Goal: Transaction & Acquisition: Obtain resource

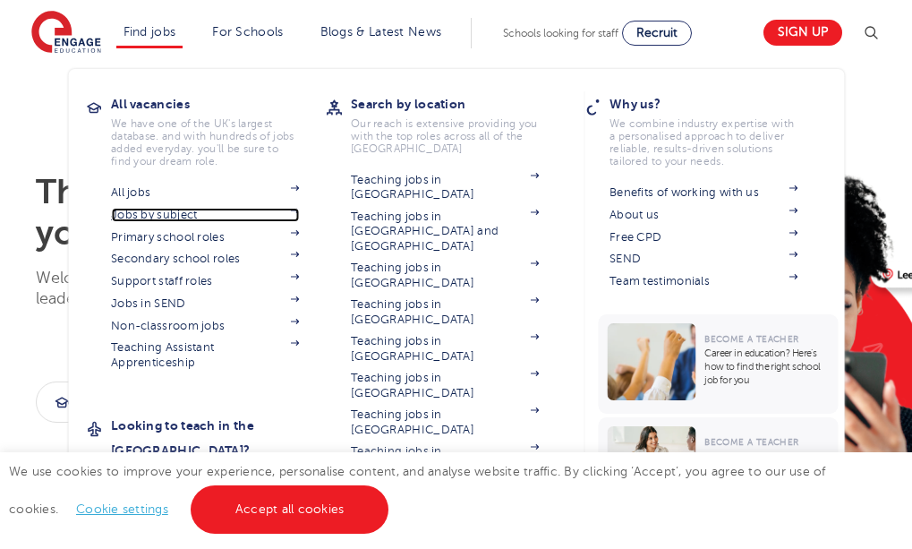
click at [201, 211] on link "Jobs by subject" at bounding box center [205, 215] width 188 height 14
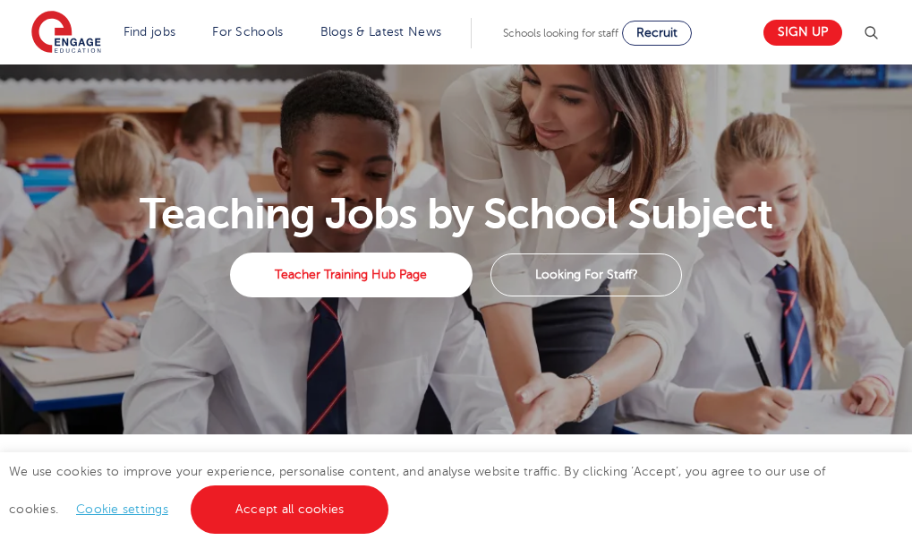
click at [76, 507] on link "Cookie settings" at bounding box center [122, 508] width 92 height 13
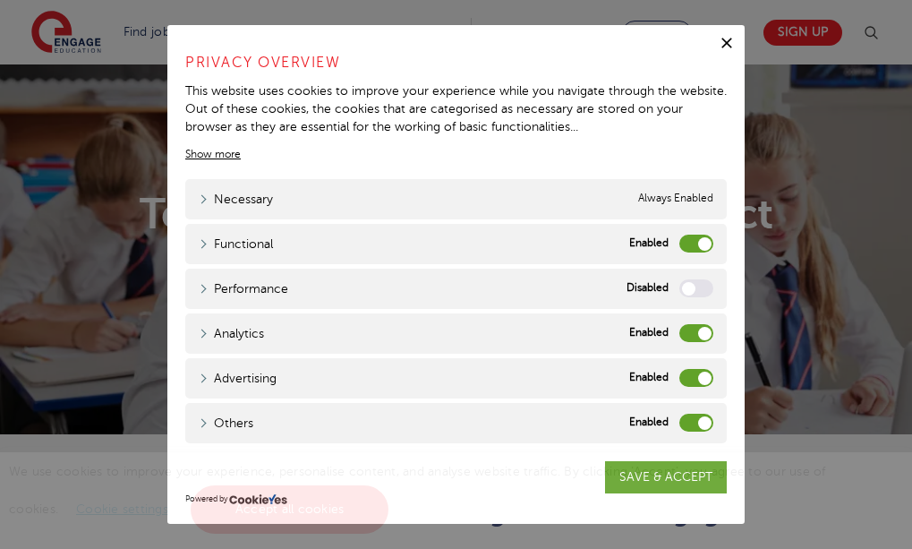
click at [676, 331] on div "Analytics Analytics" at bounding box center [456, 333] width 542 height 40
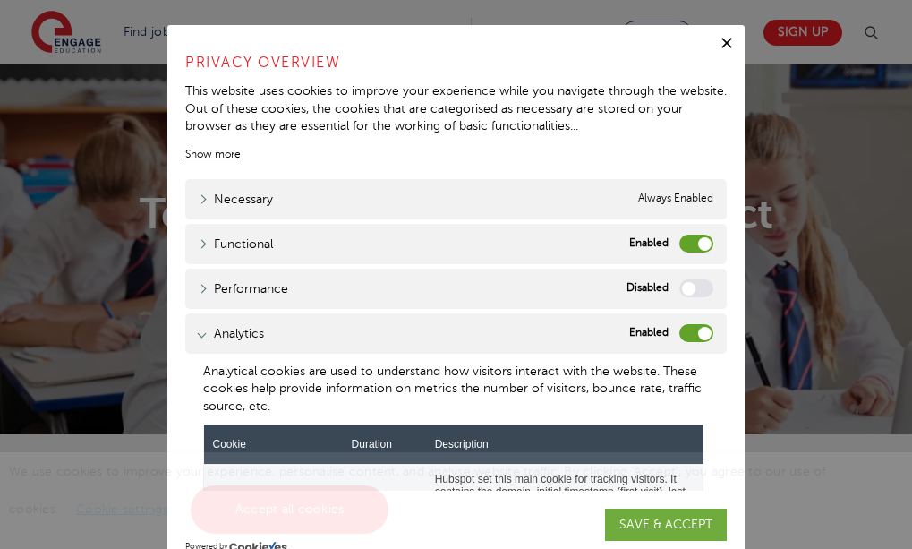
click at [679, 340] on label "Analytics" at bounding box center [696, 333] width 34 height 18
click at [0, 0] on input "Analytics" at bounding box center [0, 0] width 0 height 0
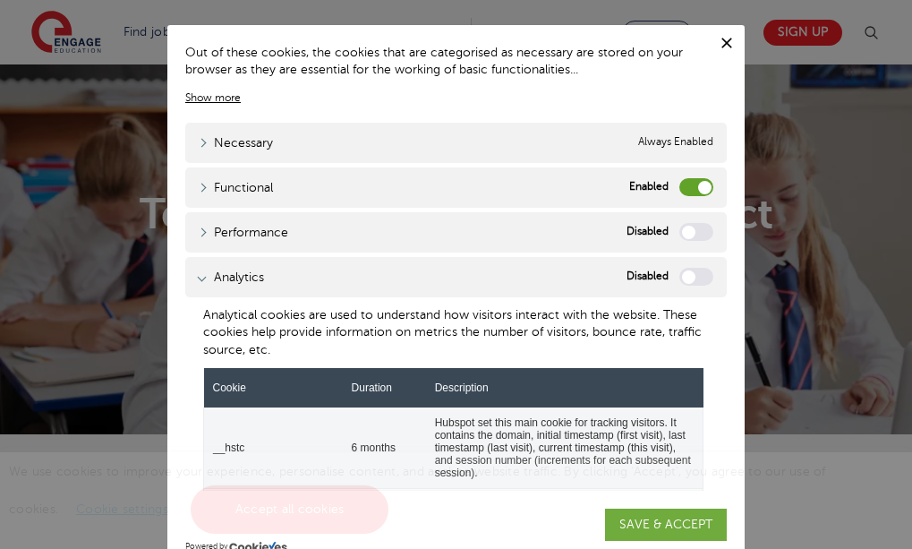
scroll to position [30, 0]
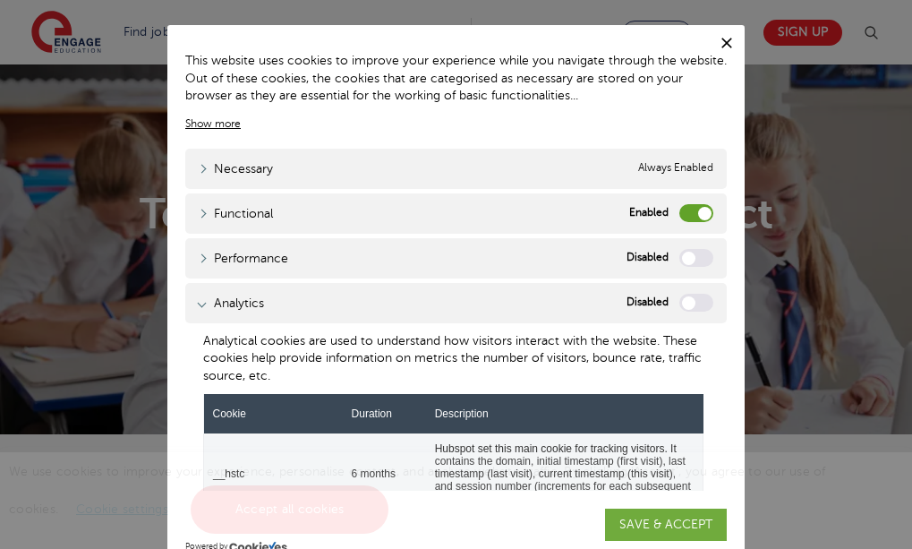
click at [671, 528] on div "We use cookies to improve your experience, personalise content, and analyse web…" at bounding box center [456, 500] width 912 height 97
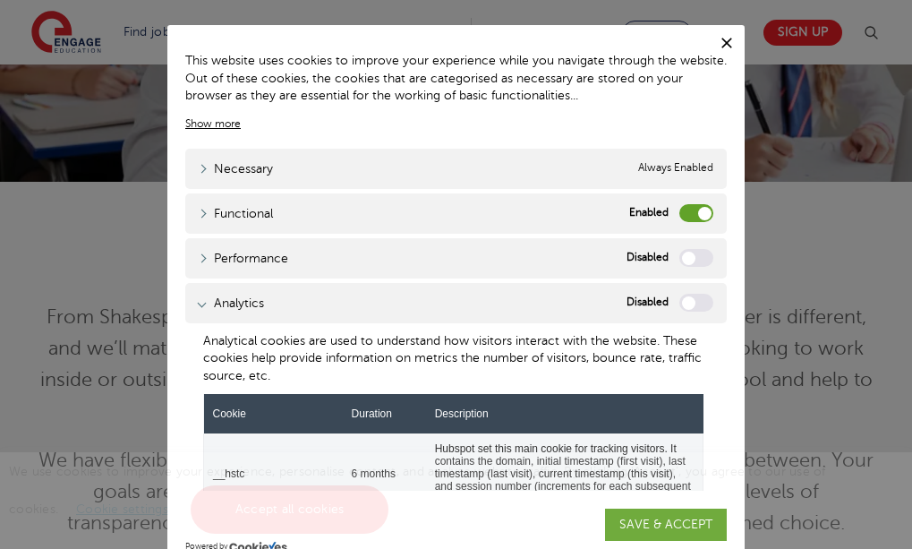
scroll to position [47, 0]
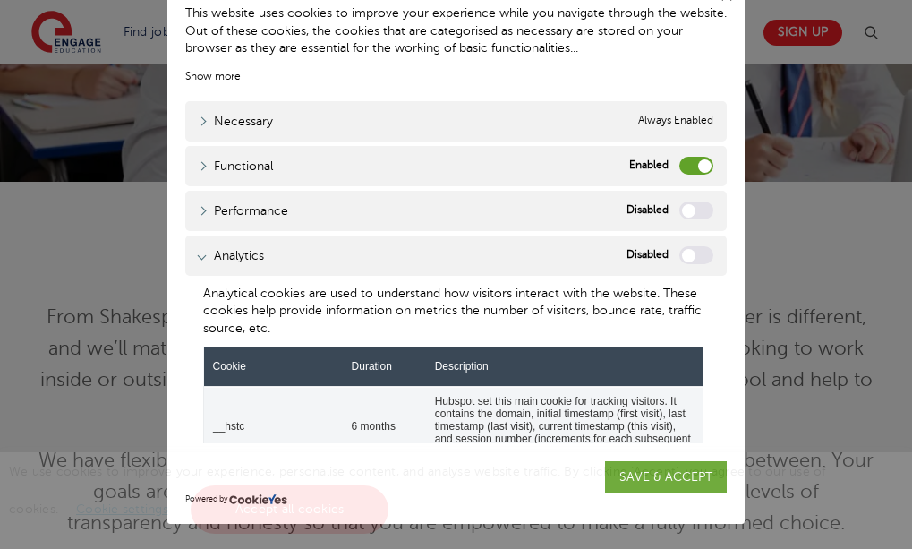
click at [637, 478] on div "We use cookies to improve your experience, personalise content, and analyse web…" at bounding box center [456, 500] width 912 height 97
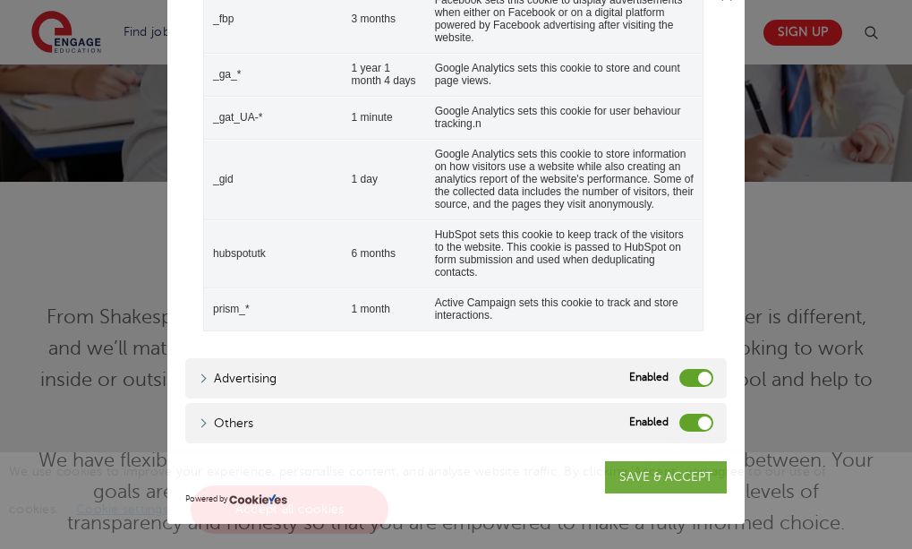
scroll to position [30, 0]
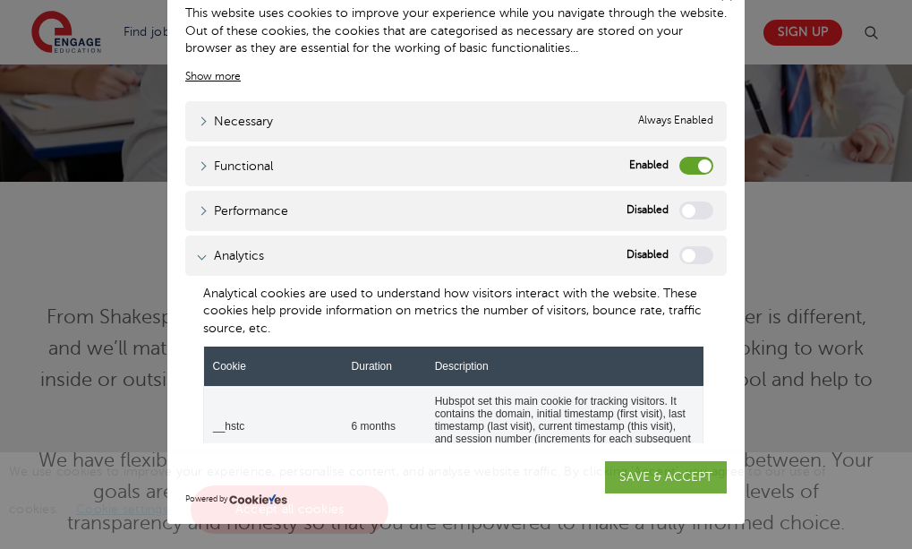
drag, startPoint x: 713, startPoint y: 166, endPoint x: 830, endPoint y: 424, distance: 282.8
click at [830, 424] on div "Close Privacy Overview This website uses cookies to improve your experience whi…" at bounding box center [456, 274] width 912 height 549
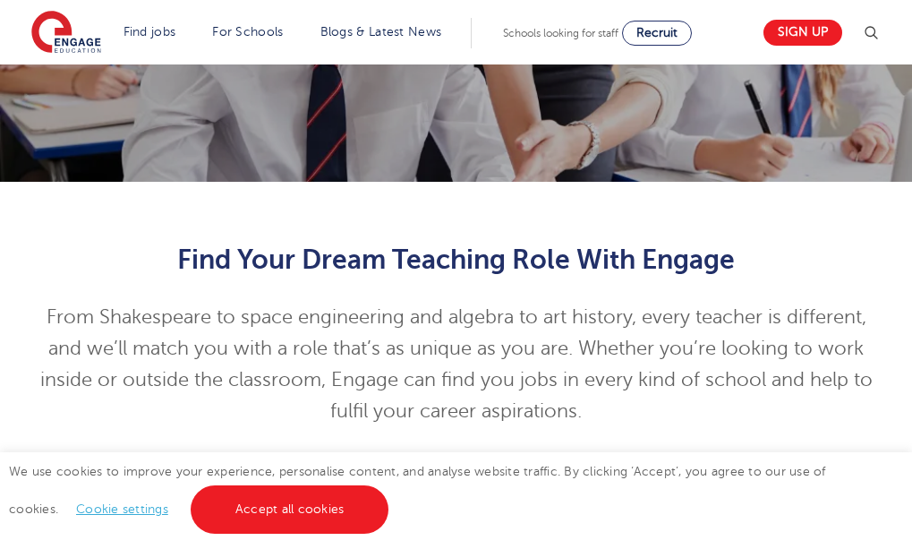
click at [90, 505] on link "Cookie settings" at bounding box center [122, 508] width 92 height 13
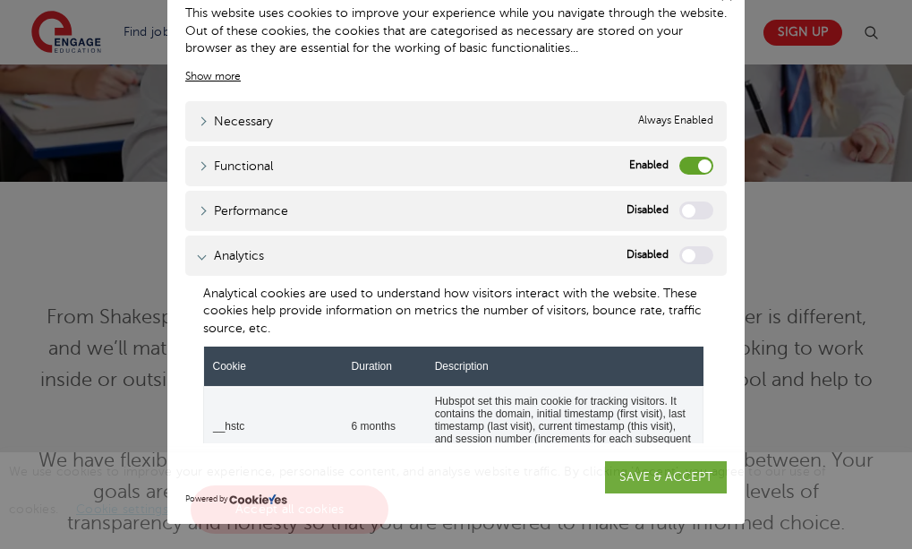
click at [644, 479] on div "We use cookies to improve your experience, personalise content, and analyse web…" at bounding box center [456, 500] width 912 height 97
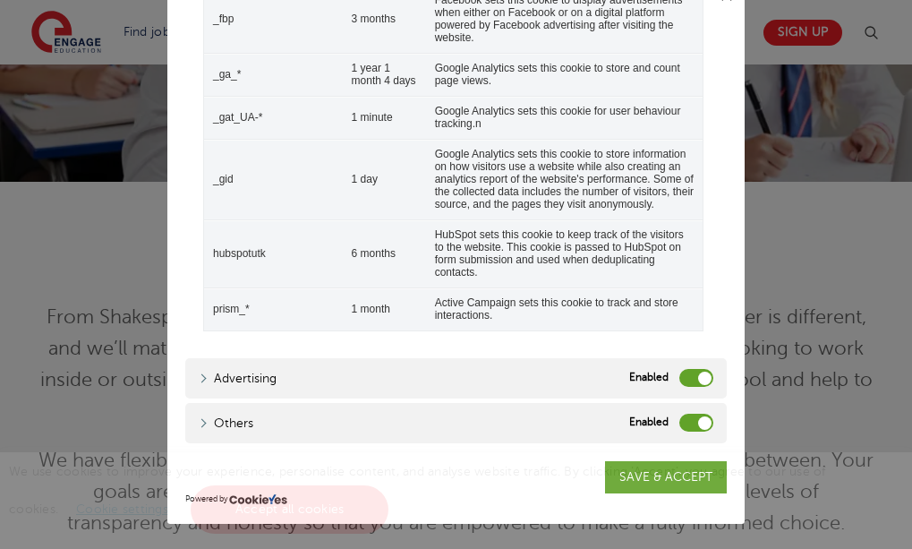
scroll to position [650, 0]
drag, startPoint x: 714, startPoint y: 145, endPoint x: 723, endPoint y: 393, distance: 248.1
click at [723, 393] on div "Close Privacy Overview This website uses cookies to improve your experience whi…" at bounding box center [455, 251] width 577 height 546
click at [679, 380] on label "Advertising" at bounding box center [696, 378] width 34 height 18
click at [0, 0] on input "Advertising" at bounding box center [0, 0] width 0 height 0
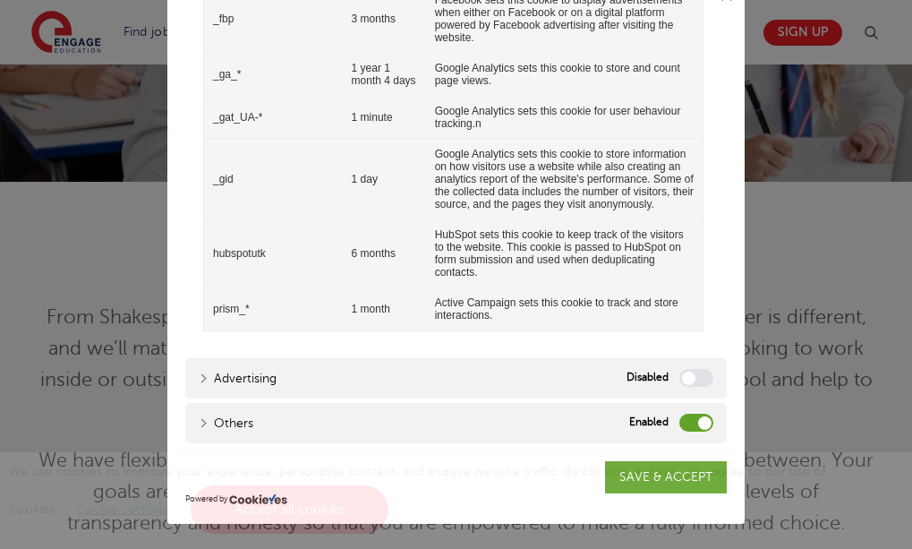
click at [679, 417] on label "Others" at bounding box center [696, 423] width 34 height 18
click at [0, 0] on input "Others" at bounding box center [0, 0] width 0 height 0
click at [646, 476] on span "We use cookies to improve your experience, personalise content, and analyse web…" at bounding box center [417, 490] width 817 height 51
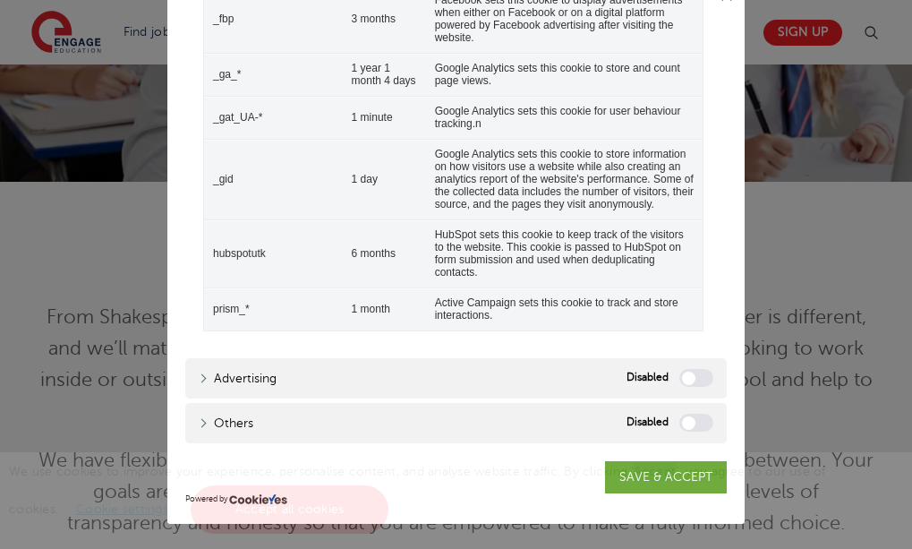
click at [646, 476] on span "We use cookies to improve your experience, personalise content, and analyse web…" at bounding box center [417, 490] width 817 height 51
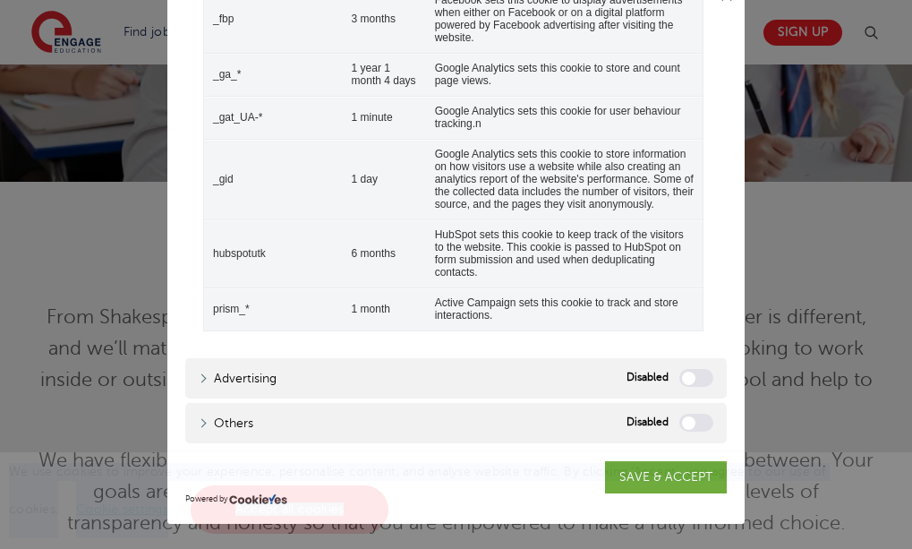
click at [646, 476] on span "We use cookies to improve your experience, personalise content, and analyse web…" at bounding box center [417, 490] width 817 height 51
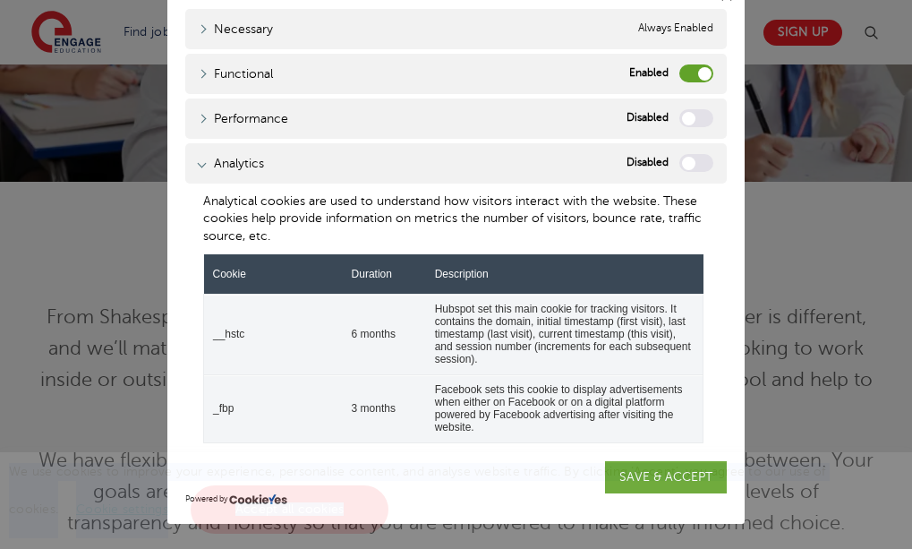
scroll to position [90, 0]
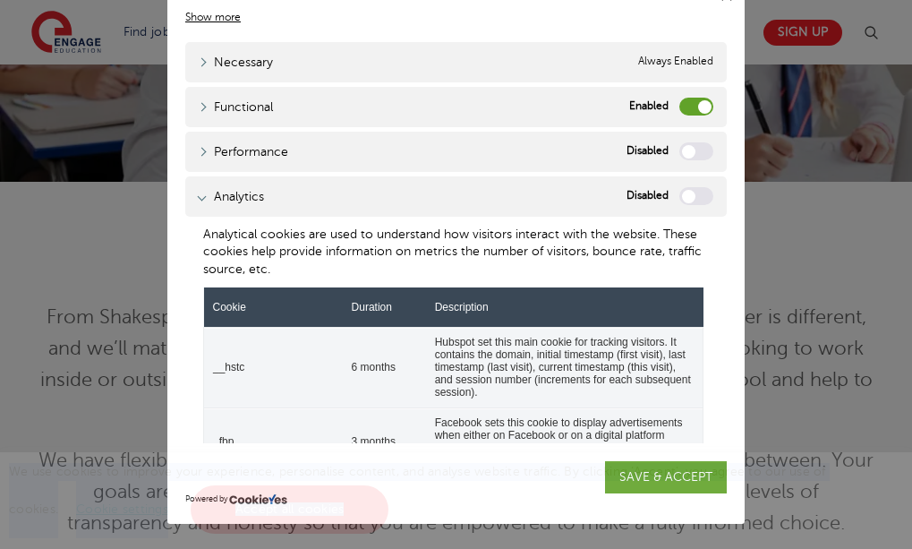
drag, startPoint x: 715, startPoint y: 365, endPoint x: 683, endPoint y: 153, distance: 214.6
click at [683, 153] on label "Performance" at bounding box center [696, 151] width 34 height 18
click at [0, 0] on input "Performance" at bounding box center [0, 0] width 0 height 0
click at [683, 153] on label "Performance" at bounding box center [696, 151] width 34 height 18
click at [0, 0] on input "Performance" at bounding box center [0, 0] width 0 height 0
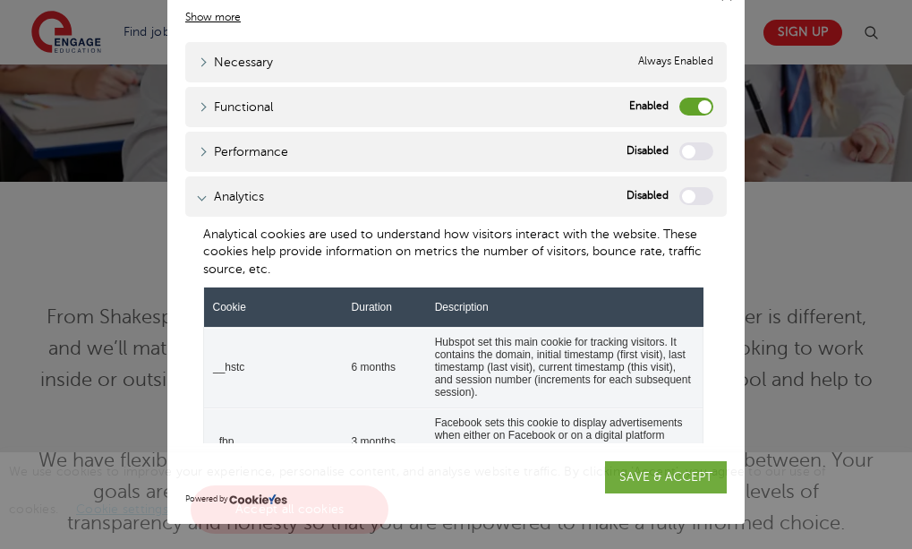
click at [683, 153] on label "Performance" at bounding box center [696, 151] width 34 height 18
click at [0, 0] on input "Performance" at bounding box center [0, 0] width 0 height 0
click at [650, 475] on span "We use cookies to improve your experience, personalise content, and analyse web…" at bounding box center [417, 490] width 817 height 51
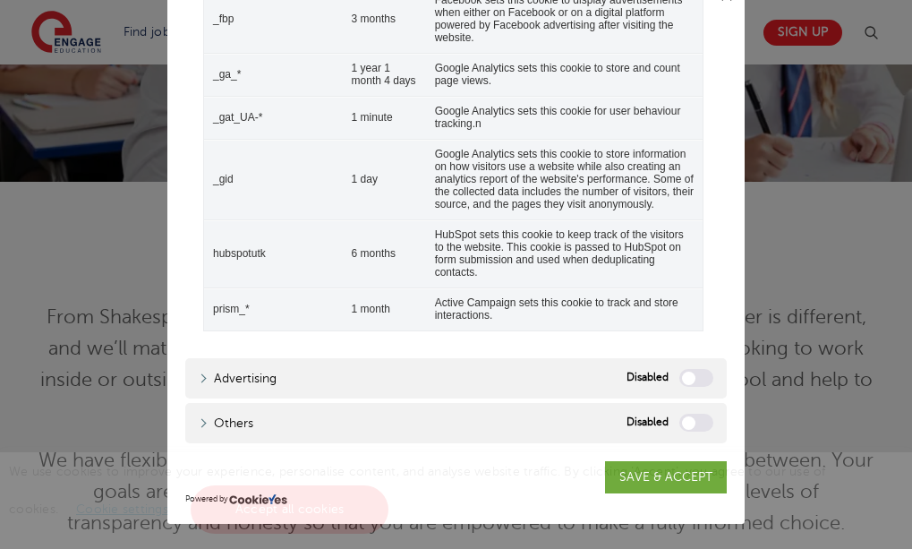
scroll to position [650, 0]
click at [642, 479] on div "We use cookies to improve your experience, personalise content, and analyse web…" at bounding box center [456, 500] width 912 height 97
click at [624, 476] on span "We use cookies to improve your experience, personalise content, and analyse web…" at bounding box center [417, 490] width 817 height 51
click at [699, 482] on div "We use cookies to improve your experience, personalise content, and analyse web…" at bounding box center [456, 500] width 912 height 97
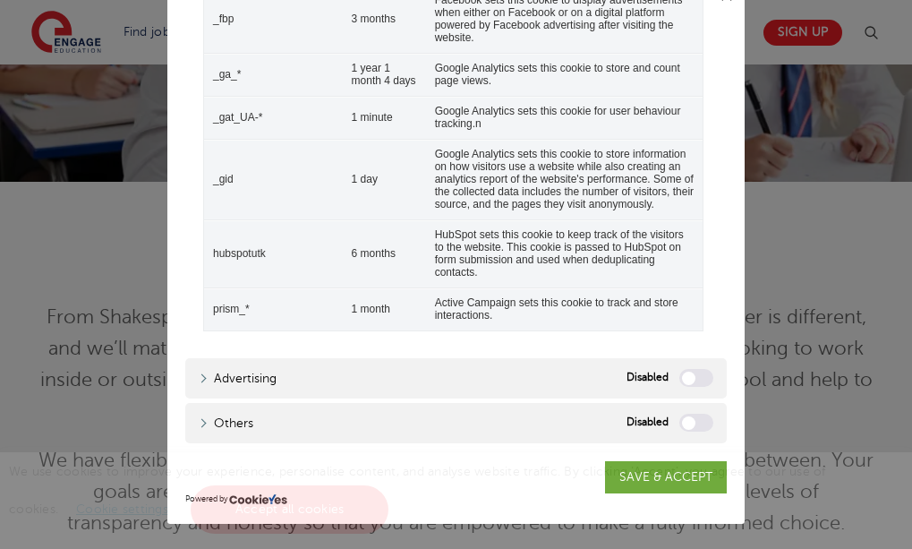
click at [699, 482] on div "We use cookies to improve your experience, personalise content, and analyse web…" at bounding box center [456, 500] width 912 height 97
